Goal: Information Seeking & Learning: Stay updated

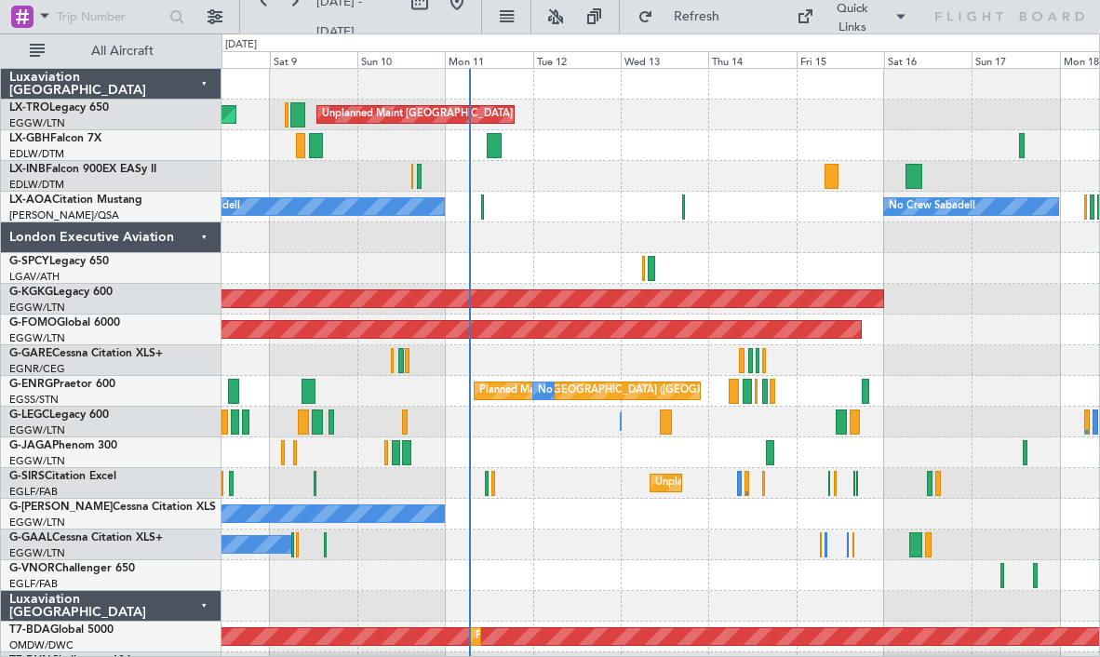
click at [588, 482] on div "Unplanned Maint [GEOGRAPHIC_DATA] ([GEOGRAPHIC_DATA])" at bounding box center [659, 483] width 877 height 31
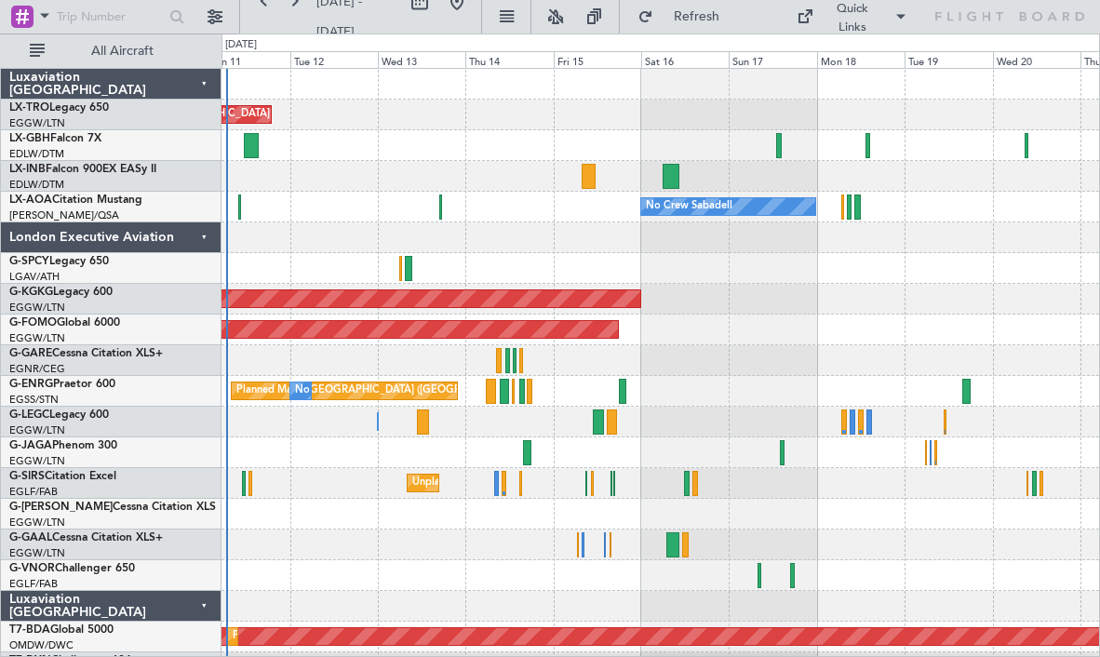
click at [491, 147] on div at bounding box center [659, 145] width 877 height 31
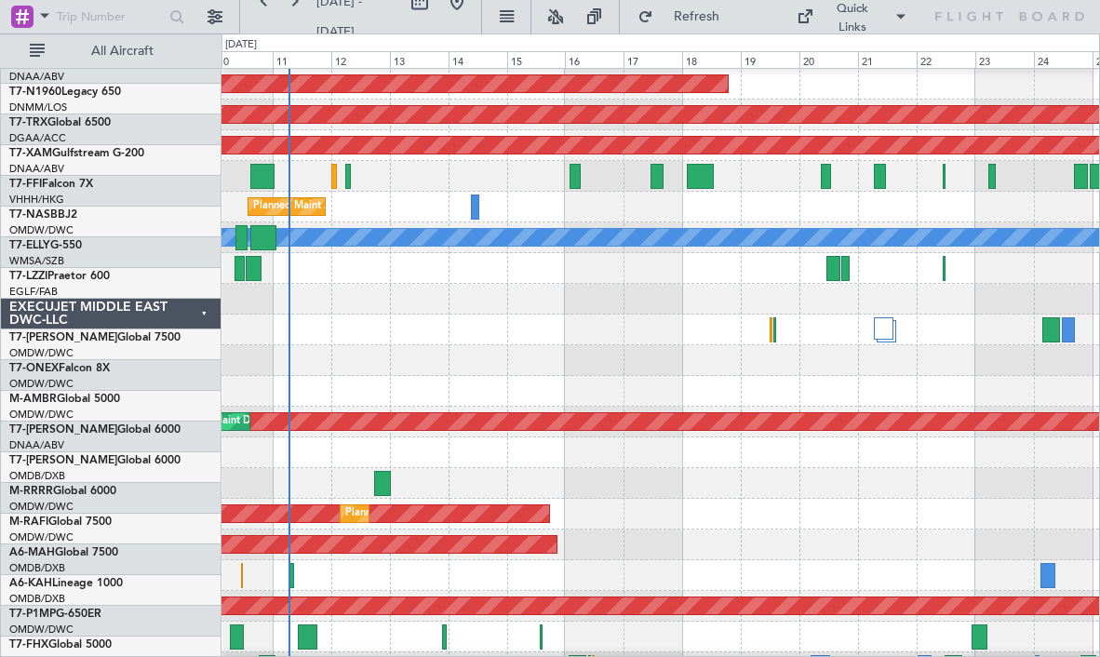
scroll to position [929, 0]
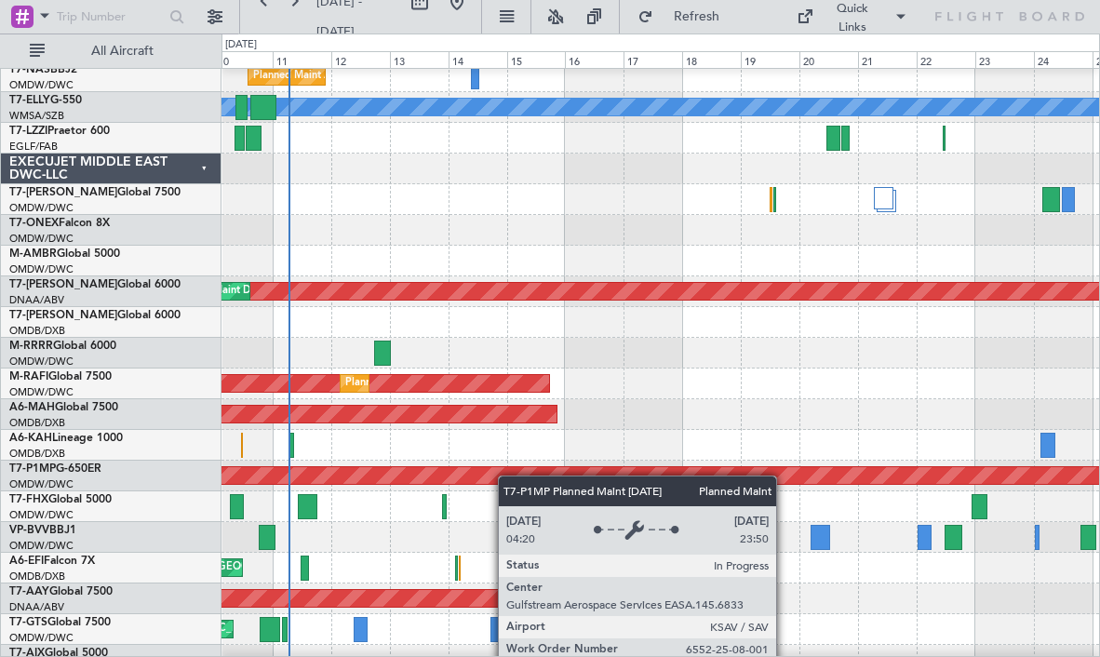
click at [507, 475] on div "Planned Maint Savannah (Savannah/hilton Head Intl)" at bounding box center [954, 475] width 2044 height 17
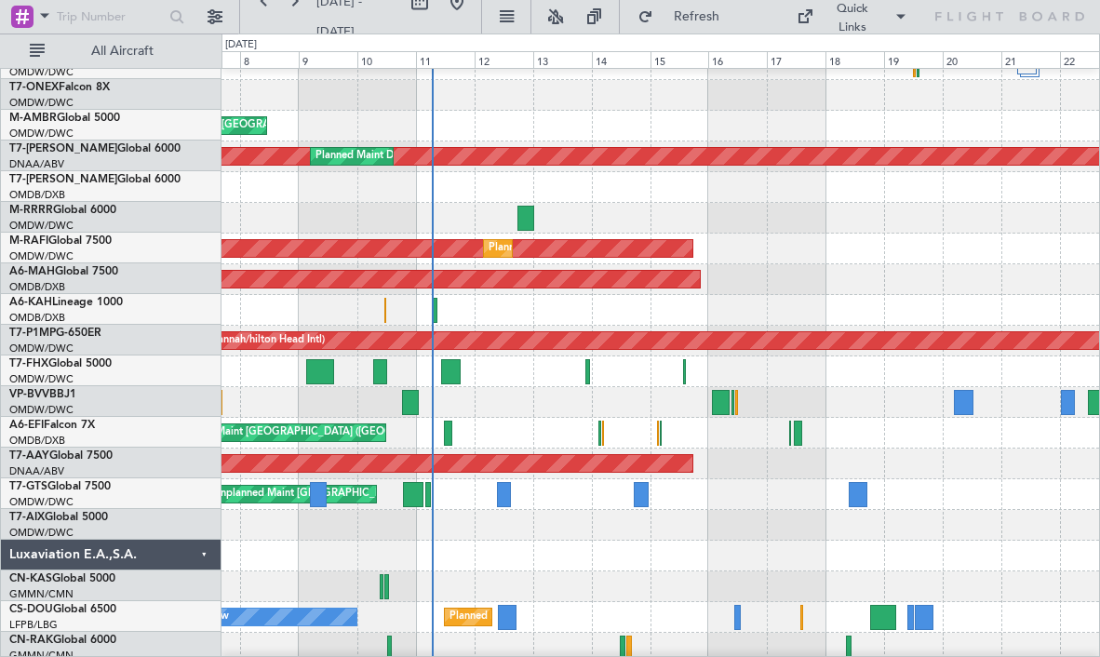
scroll to position [1063, 0]
click at [459, 397] on div "Unplanned Maint [GEOGRAPHIC_DATA]-[GEOGRAPHIC_DATA]" at bounding box center [659, 402] width 877 height 31
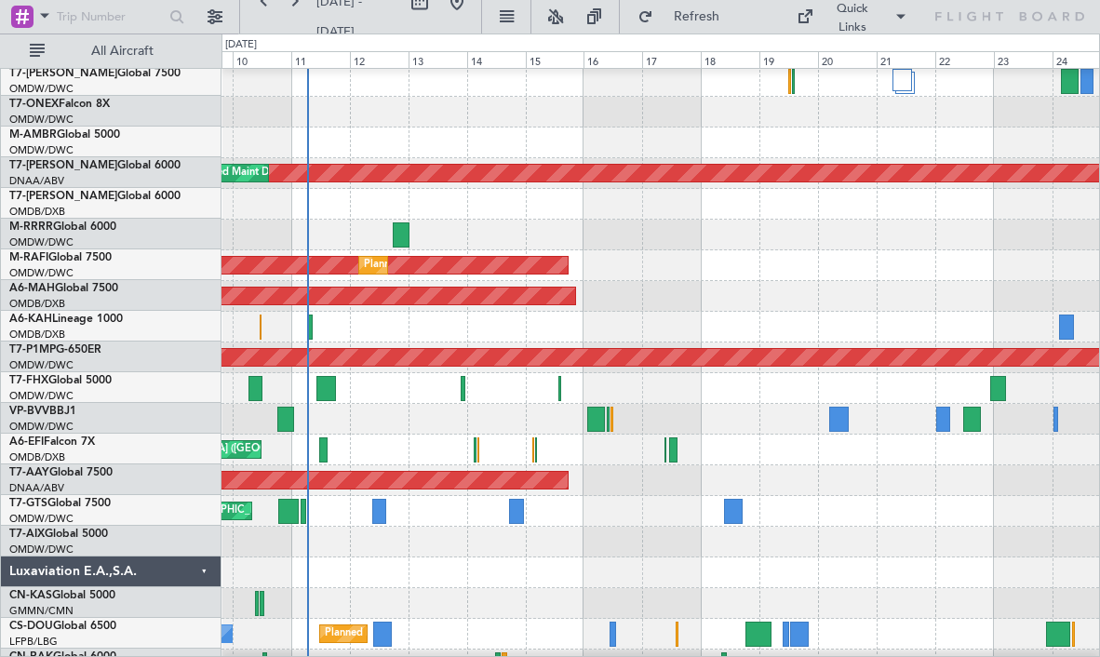
click at [745, 401] on div at bounding box center [659, 388] width 877 height 31
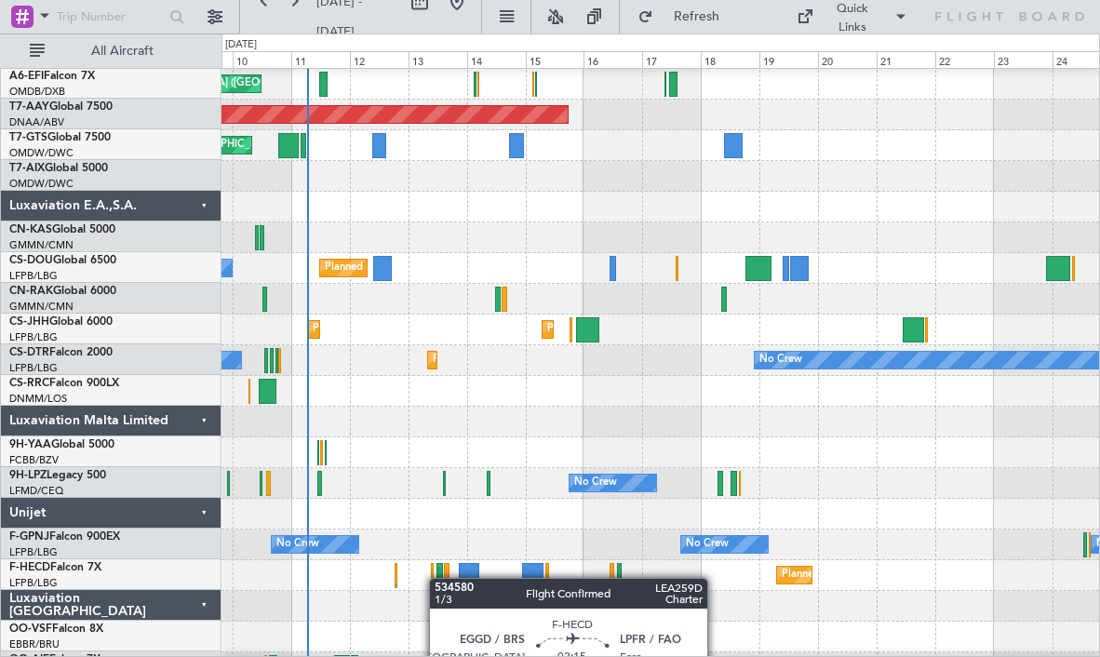
scroll to position [1412, 0]
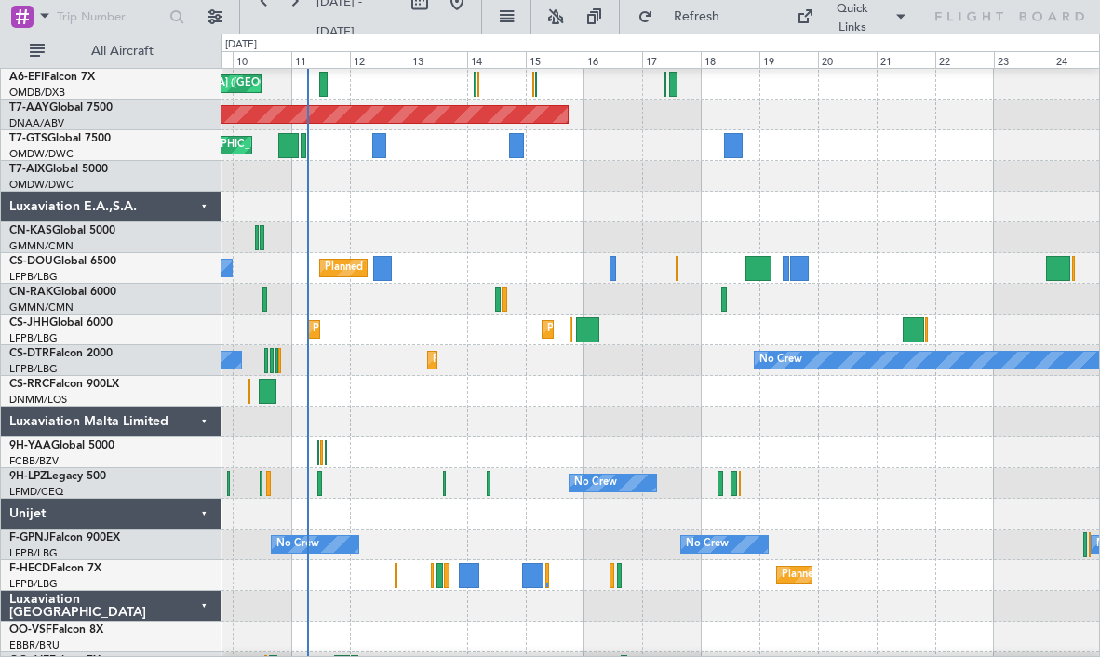
click at [203, 206] on div "Luxaviation E.A.,S.A." at bounding box center [111, 207] width 221 height 31
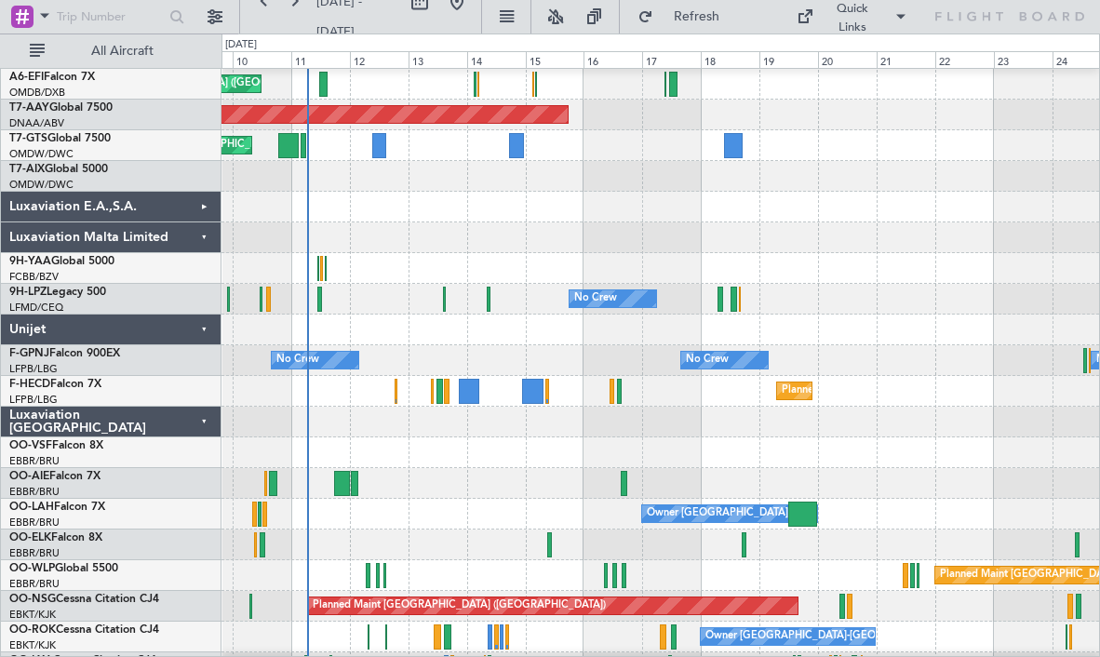
click at [199, 325] on div "Unijet" at bounding box center [111, 329] width 221 height 31
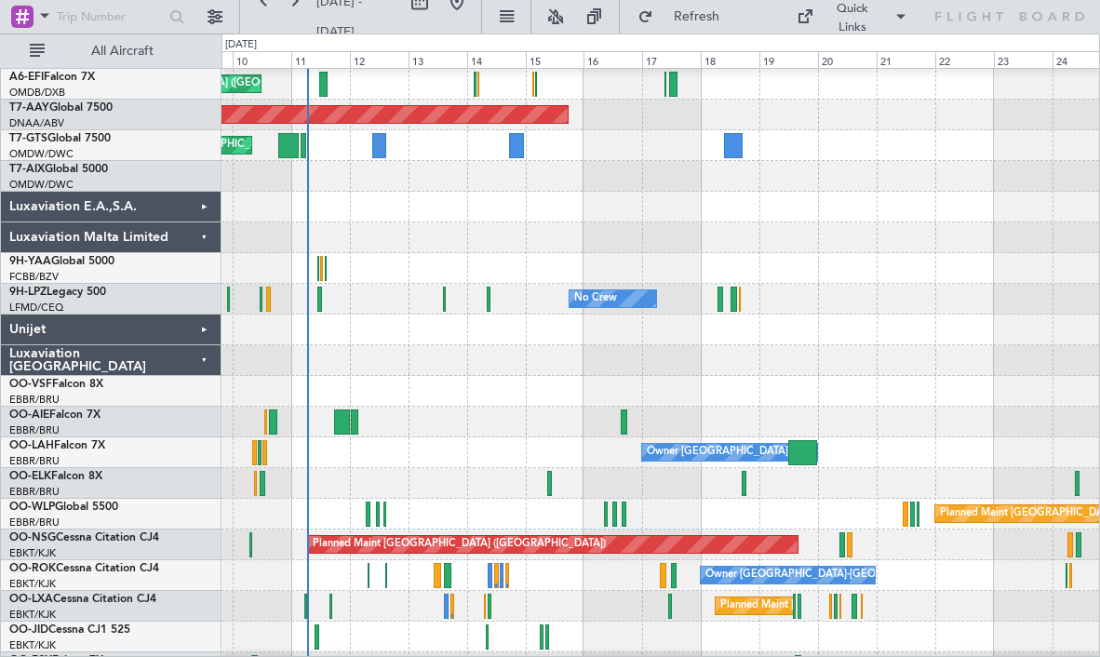
click at [200, 354] on div "Luxaviation [GEOGRAPHIC_DATA]" at bounding box center [111, 360] width 221 height 31
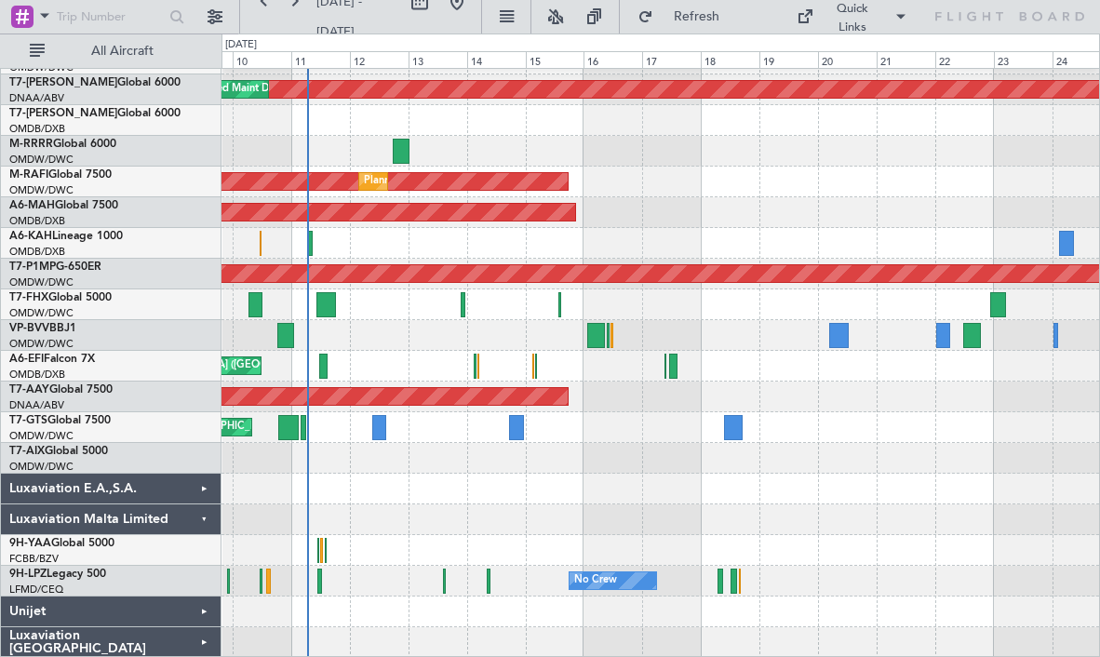
click at [207, 524] on div "Luxaviation Malta Limited" at bounding box center [111, 519] width 221 height 31
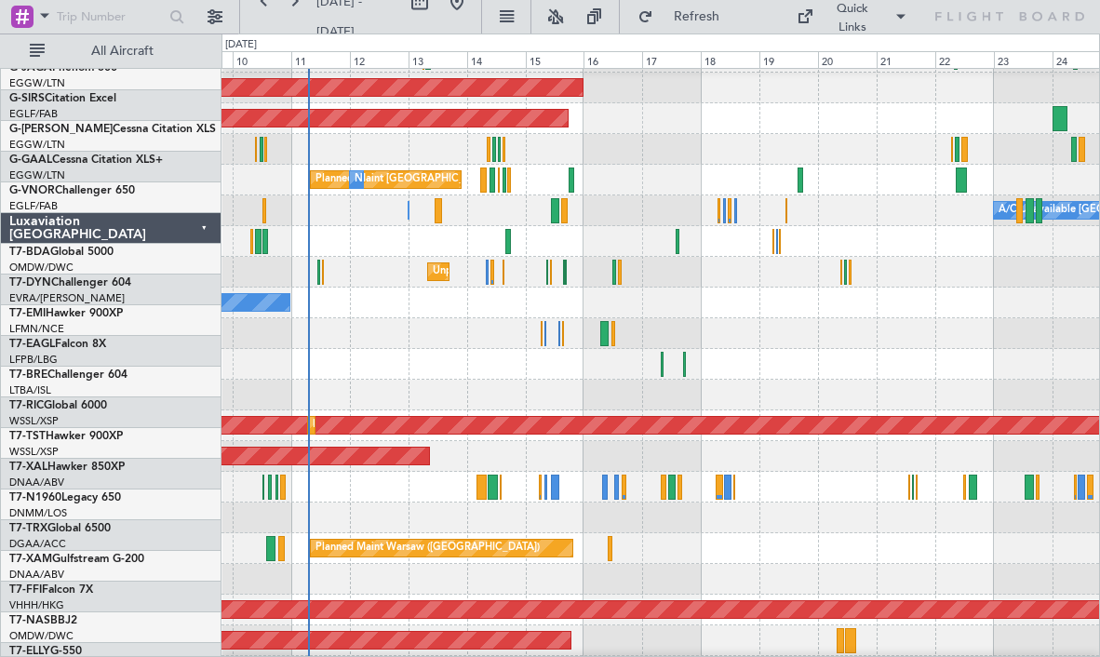
scroll to position [0, 0]
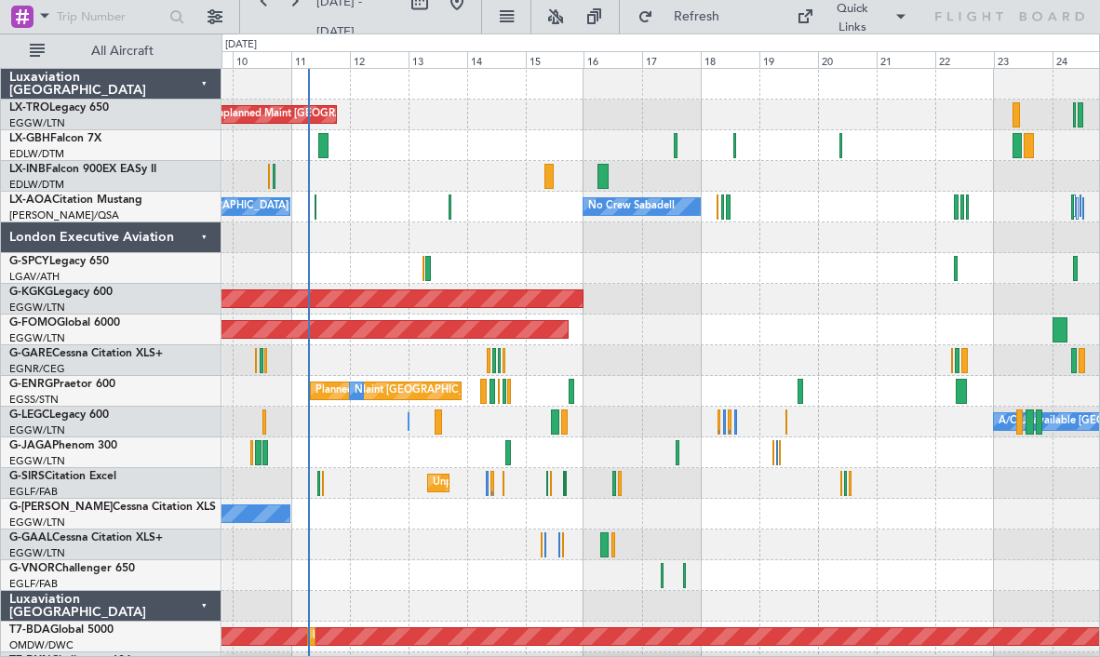
click at [197, 609] on div "Luxaviation [GEOGRAPHIC_DATA]" at bounding box center [111, 606] width 221 height 31
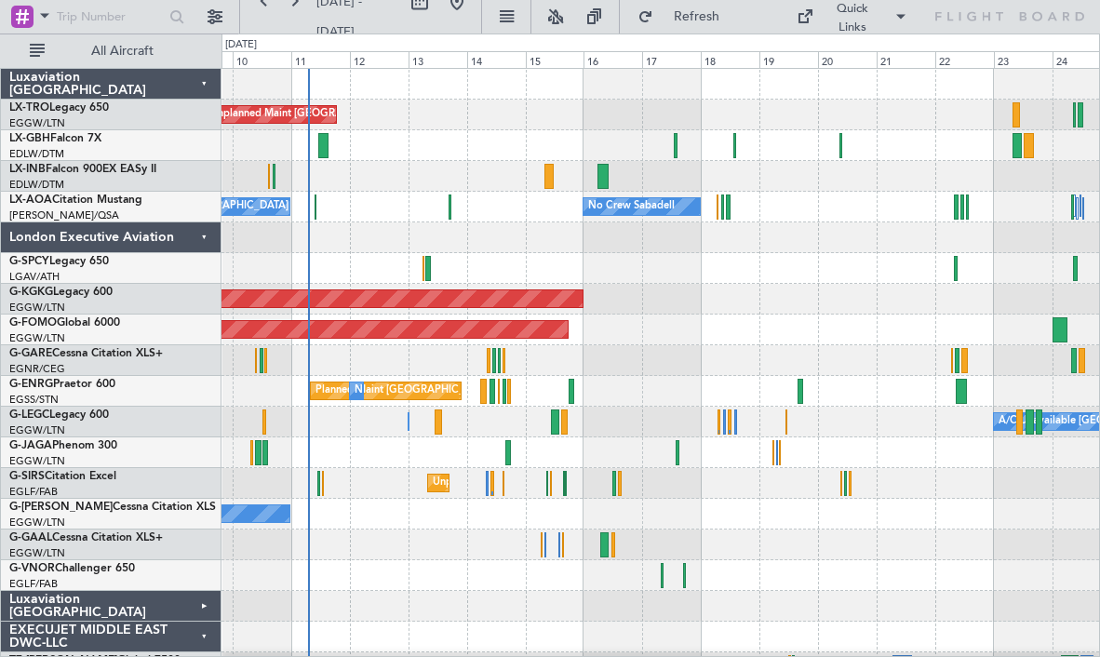
click at [202, 646] on div "EXECUJET MIDDLE EAST DWC-LLC" at bounding box center [111, 637] width 221 height 31
click at [203, 640] on div "EXECUJET MIDDLE EAST DWC-LLC" at bounding box center [111, 637] width 221 height 31
click at [206, 234] on div "London Executive Aviation" at bounding box center [111, 237] width 221 height 31
